Goal: Information Seeking & Learning: Learn about a topic

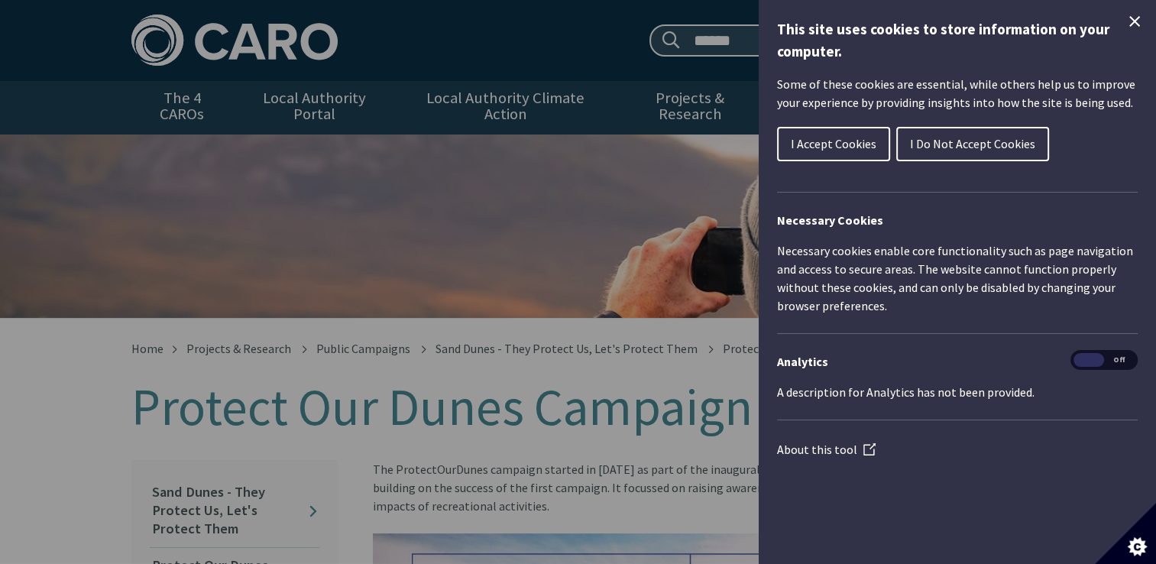
click at [1134, 24] on icon "Close Cookie Control" at bounding box center [1135, 21] width 18 height 18
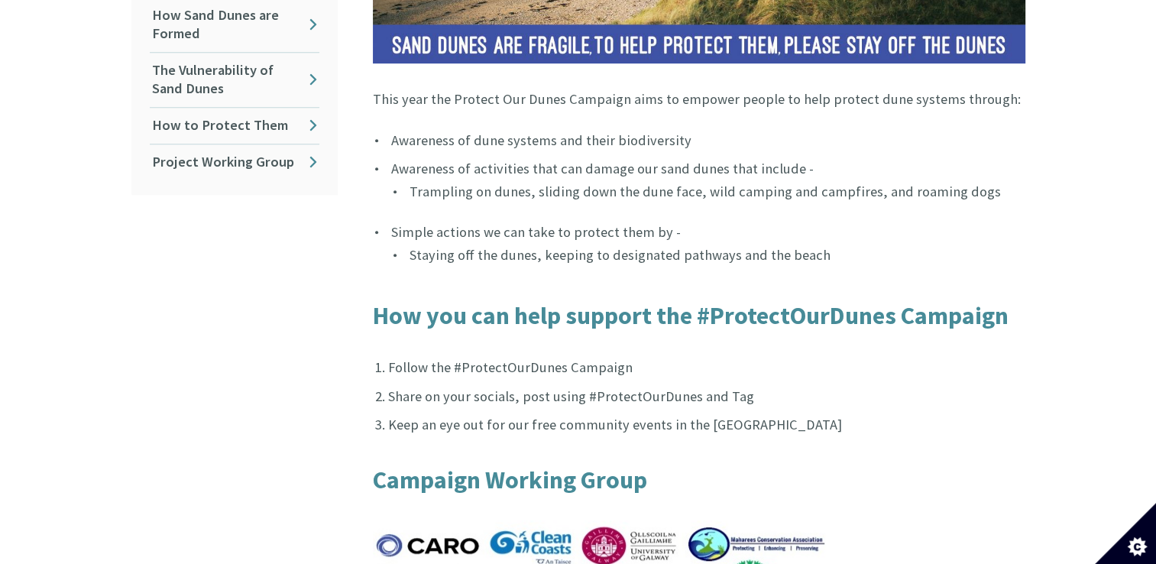
scroll to position [782, 0]
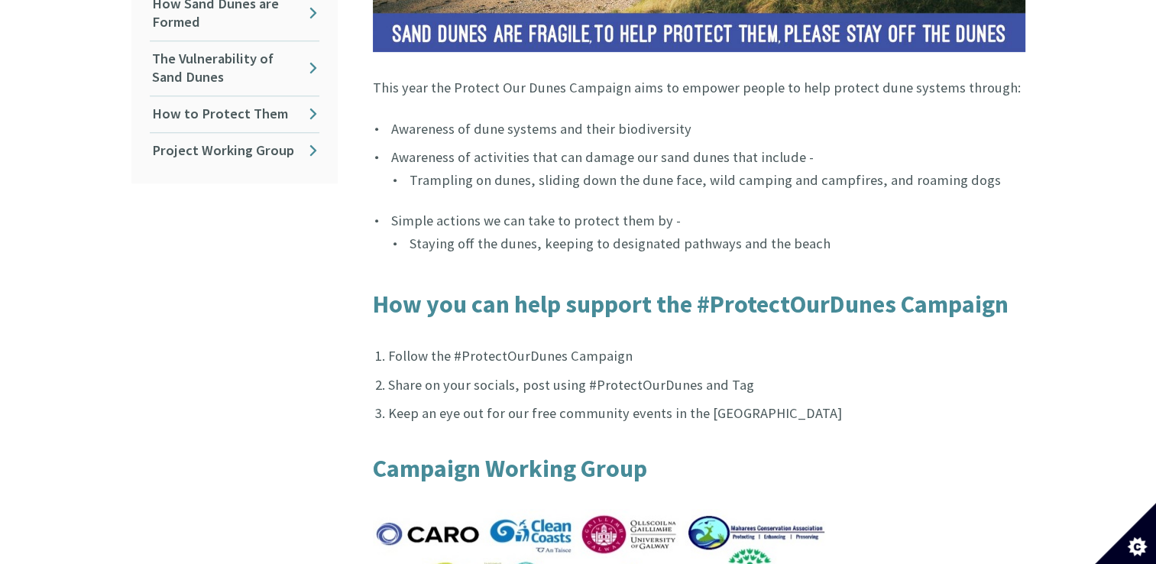
click at [561, 289] on strong "How you can help support the #ProtectOurDunes Campaign" at bounding box center [691, 304] width 636 height 31
click at [584, 350] on li "Follow the #ProtectOurDunes Campaign" at bounding box center [706, 356] width 637 height 22
click at [591, 380] on li "Share on your socials, post using #ProtectOurDunes and Tag" at bounding box center [706, 385] width 637 height 22
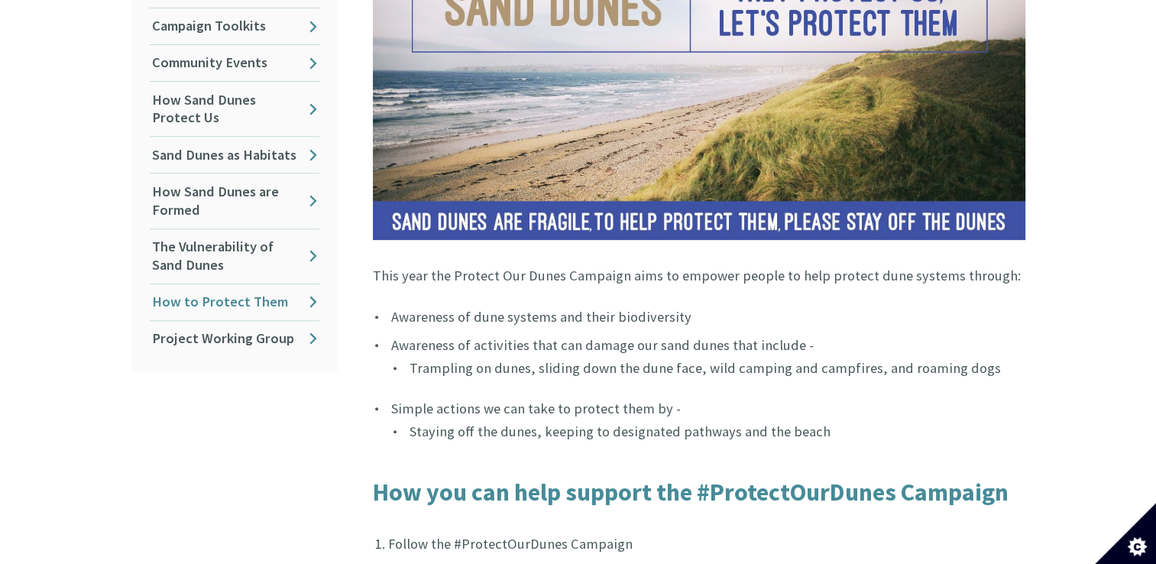
scroll to position [594, 0]
click at [281, 290] on link "How to Protect Them" at bounding box center [235, 303] width 170 height 36
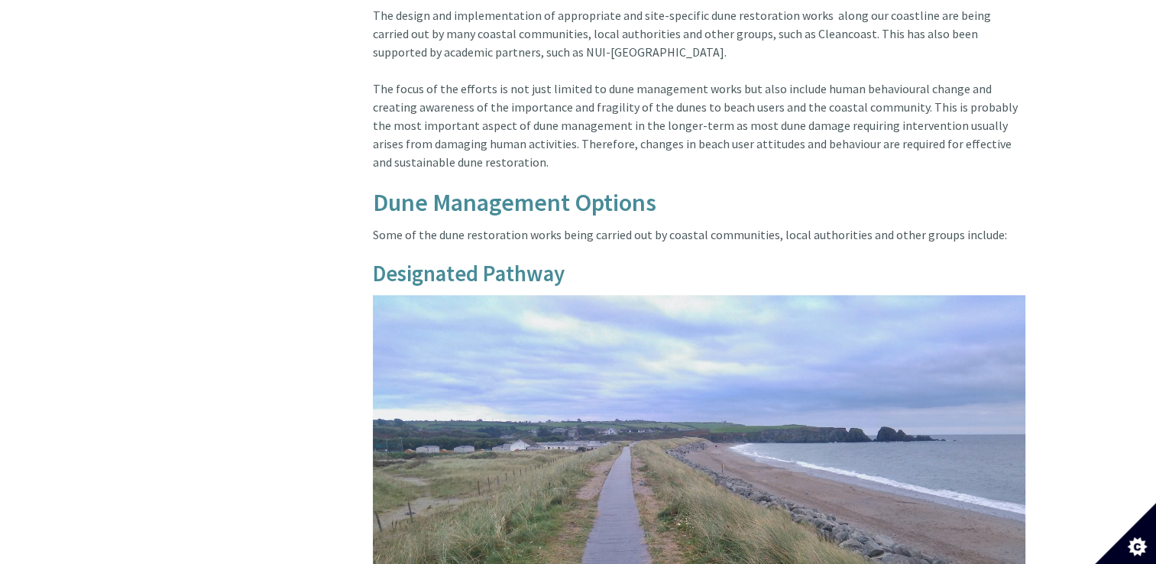
scroll to position [1657, 0]
